Goal: Transaction & Acquisition: Book appointment/travel/reservation

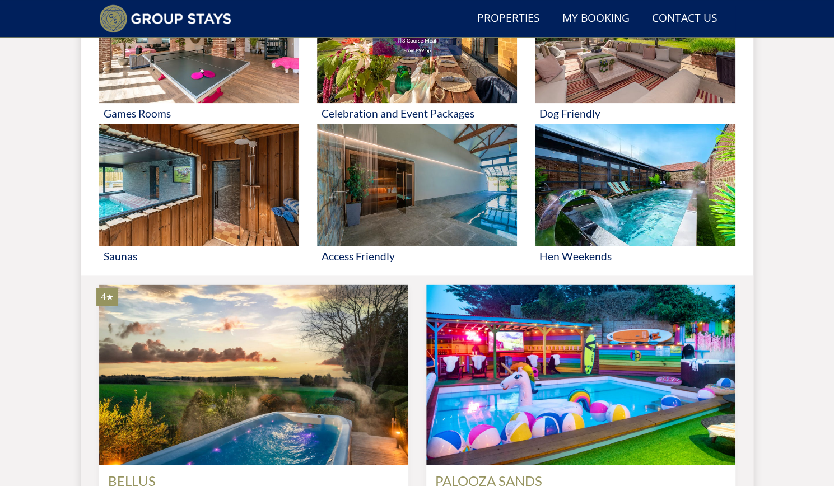
scroll to position [672, 0]
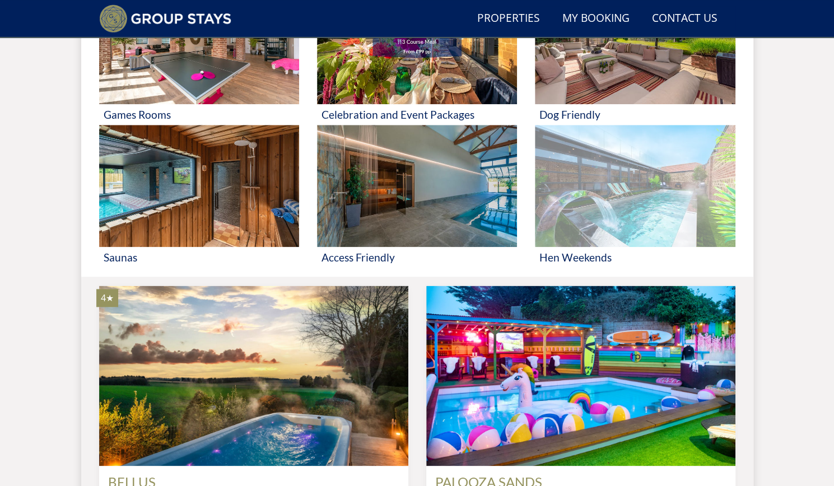
click at [621, 176] on img at bounding box center [635, 186] width 200 height 122
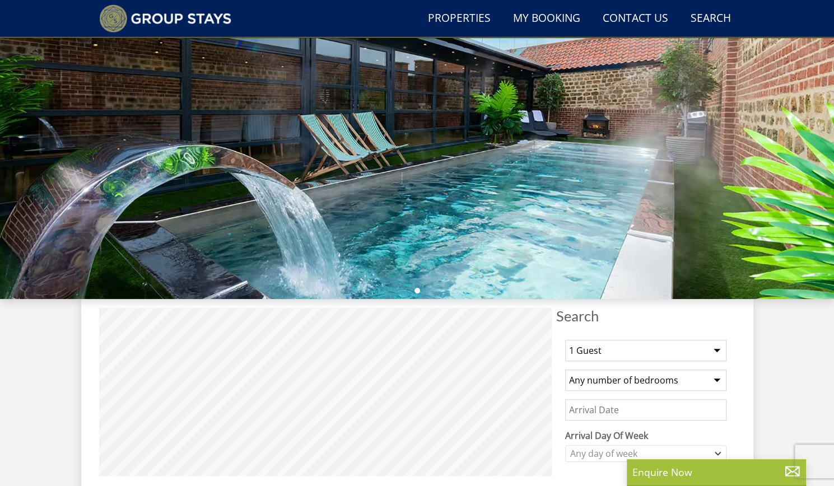
scroll to position [247, 0]
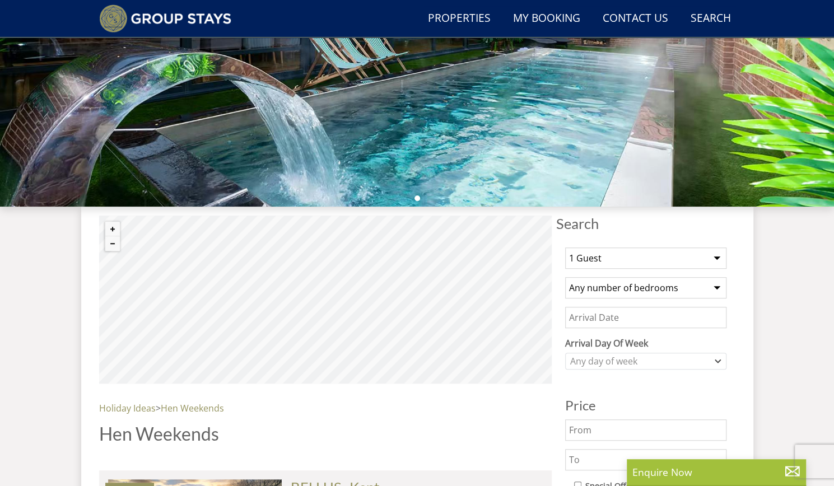
click at [616, 258] on select "1 Guest 2 Guests 3 Guests 4 Guests 5 Guests 6 Guests 7 Guests 8 Guests 9 Guests…" at bounding box center [645, 257] width 161 height 21
select select "22"
click at [565, 247] on select "1 Guest 2 Guests 3 Guests 4 Guests 5 Guests 6 Guests 7 Guests 8 Guests 9 Guests…" at bounding box center [645, 257] width 161 height 21
click at [596, 288] on select "Any number of bedrooms 4 Bedrooms 5 Bedrooms 6 Bedrooms 7 Bedrooms 8 Bedrooms 9…" at bounding box center [645, 287] width 161 height 21
click at [565, 277] on select "Any number of bedrooms 4 Bedrooms 5 Bedrooms 6 Bedrooms 7 Bedrooms 8 Bedrooms 9…" at bounding box center [645, 287] width 161 height 21
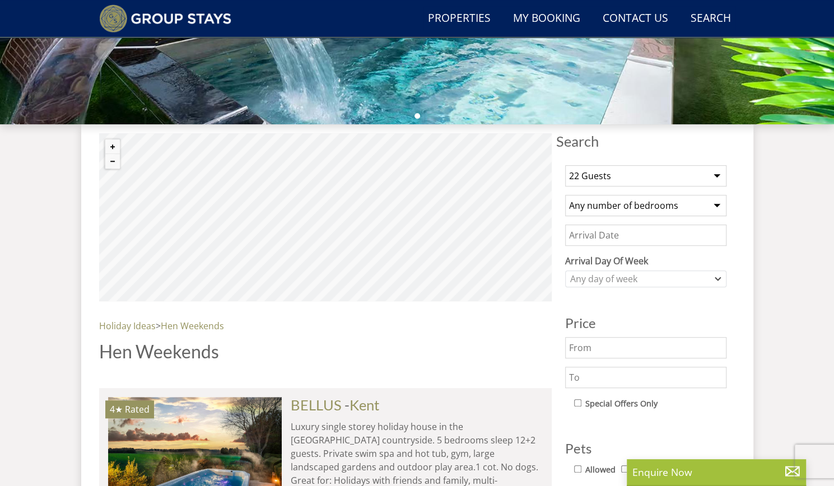
scroll to position [339, 0]
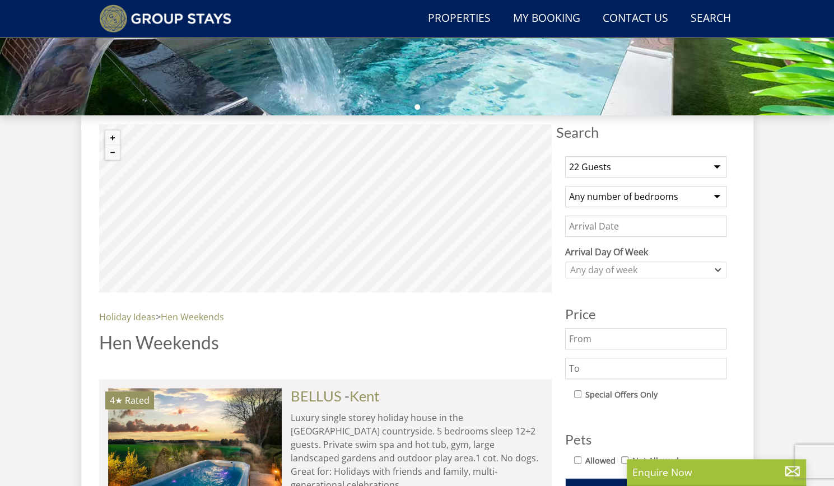
click at [583, 232] on input "Date" at bounding box center [645, 226] width 161 height 21
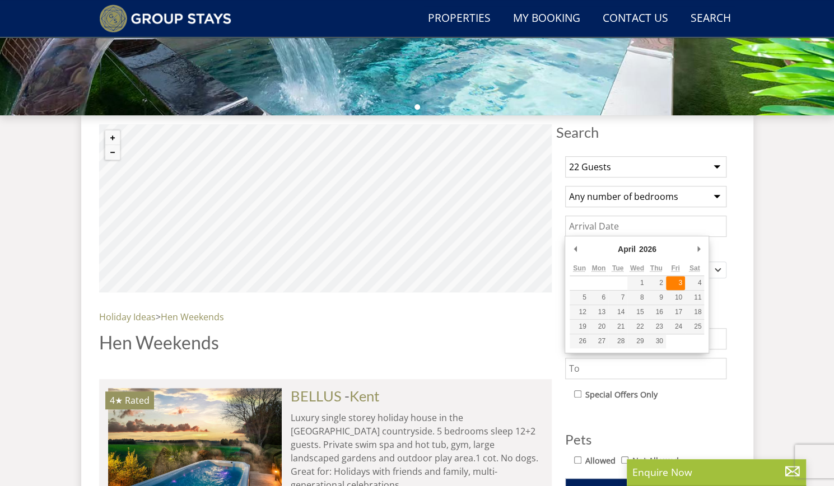
type input "[DATE]"
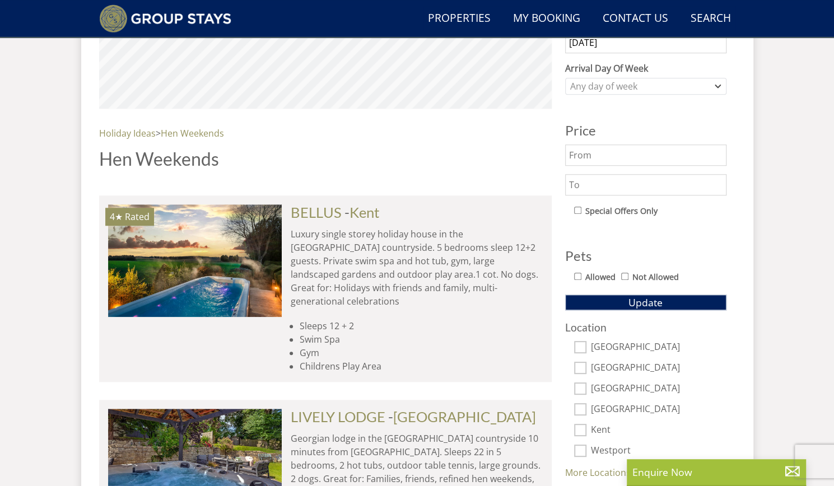
scroll to position [529, 0]
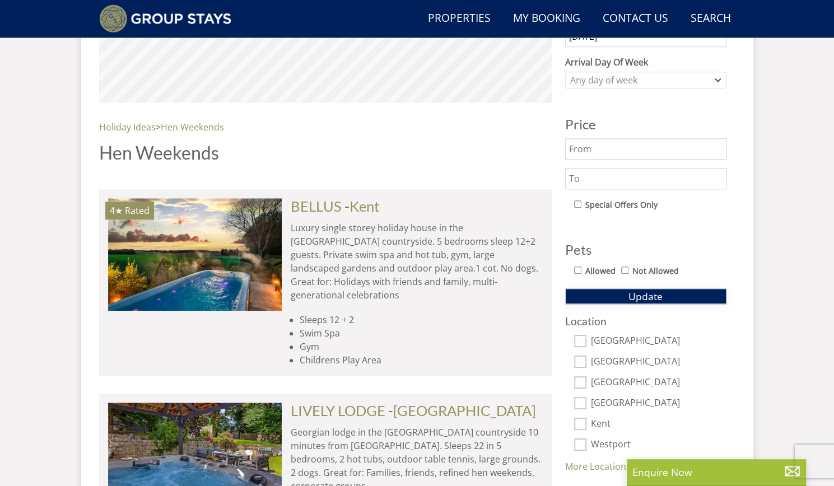
click at [687, 299] on button "Update" at bounding box center [645, 296] width 161 height 16
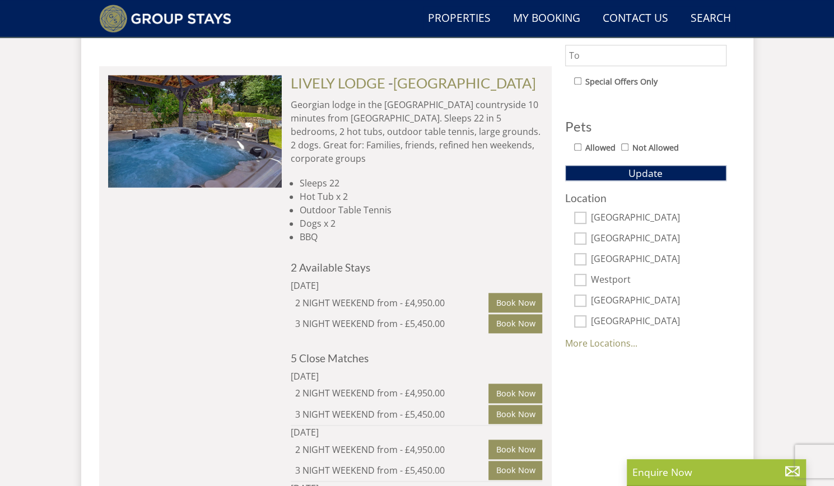
scroll to position [651, 0]
click at [623, 344] on link "More Locations..." at bounding box center [601, 344] width 72 height 12
click at [578, 302] on input "[GEOGRAPHIC_DATA]" at bounding box center [580, 301] width 12 height 12
checkbox input "true"
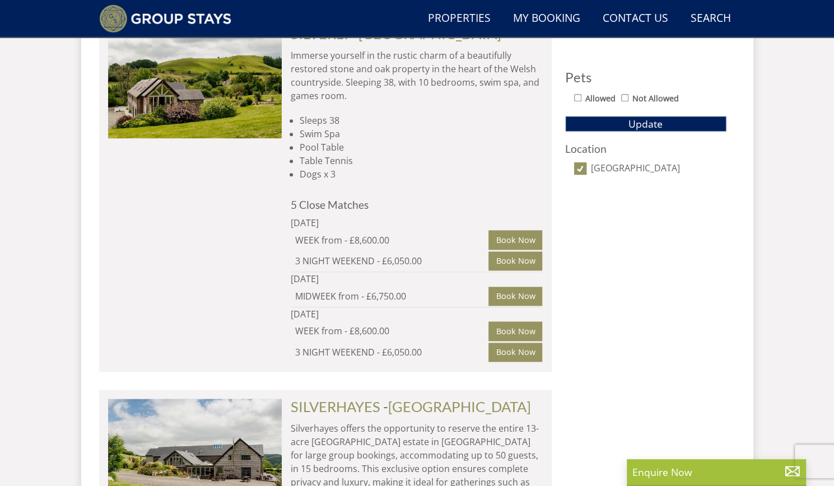
scroll to position [679, 0]
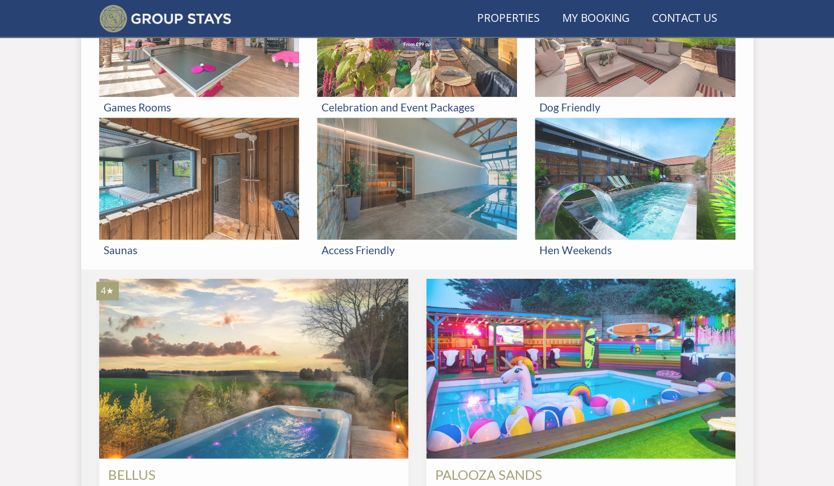
scroll to position [672, 0]
